Goal: Browse casually: Explore the website without a specific task or goal

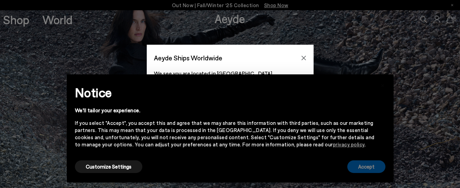
click at [357, 163] on button "Accept" at bounding box center [366, 166] width 38 height 13
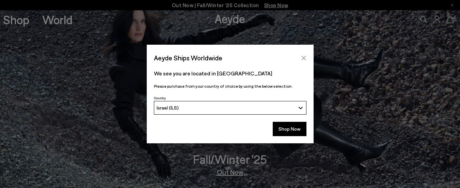
click at [304, 56] on icon "Close" at bounding box center [303, 57] width 5 height 5
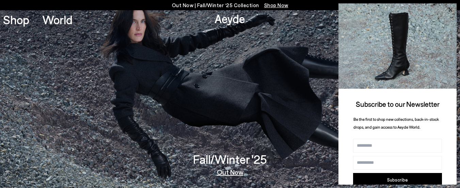
click at [452, 8] on icon at bounding box center [450, 9] width 9 height 9
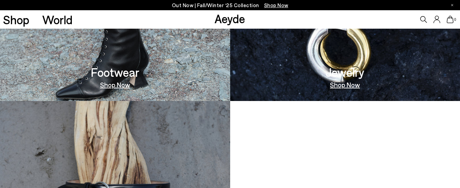
scroll to position [409, 0]
click at [123, 29] on img at bounding box center [115, 11] width 230 height 177
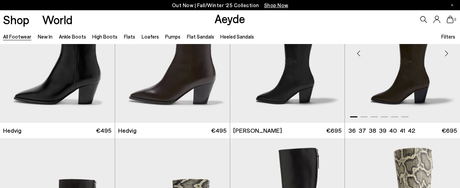
scroll to position [545, 0]
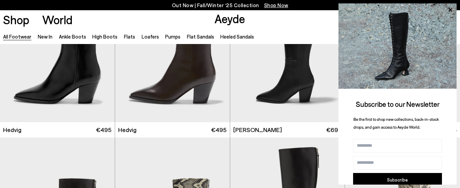
click at [369, 118] on span "Be the first to shop new collections, back-in-stock drops, and gain access to A…" at bounding box center [396, 122] width 85 height 13
click at [0, 117] on div at bounding box center [57, 114] width 115 height 8
click at [451, 8] on icon at bounding box center [450, 9] width 9 height 9
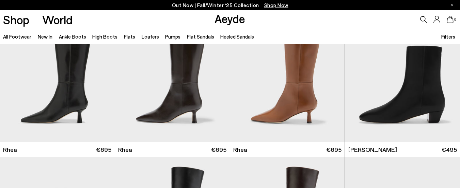
scroll to position [1330, 0]
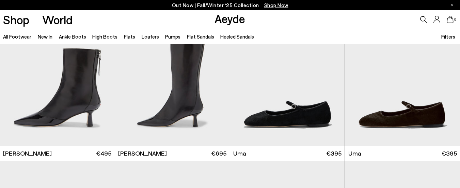
scroll to position [1788, 0]
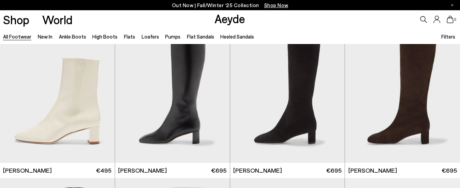
scroll to position [2906, 0]
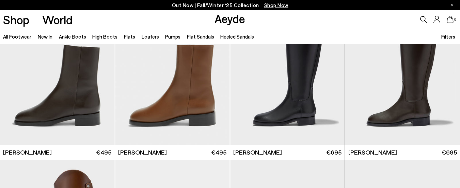
scroll to position [3678, 0]
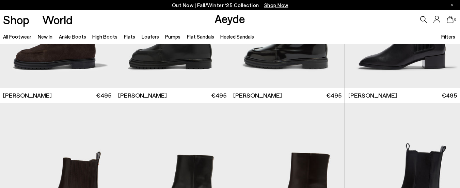
scroll to position [4425, 0]
